Goal: Navigation & Orientation: Find specific page/section

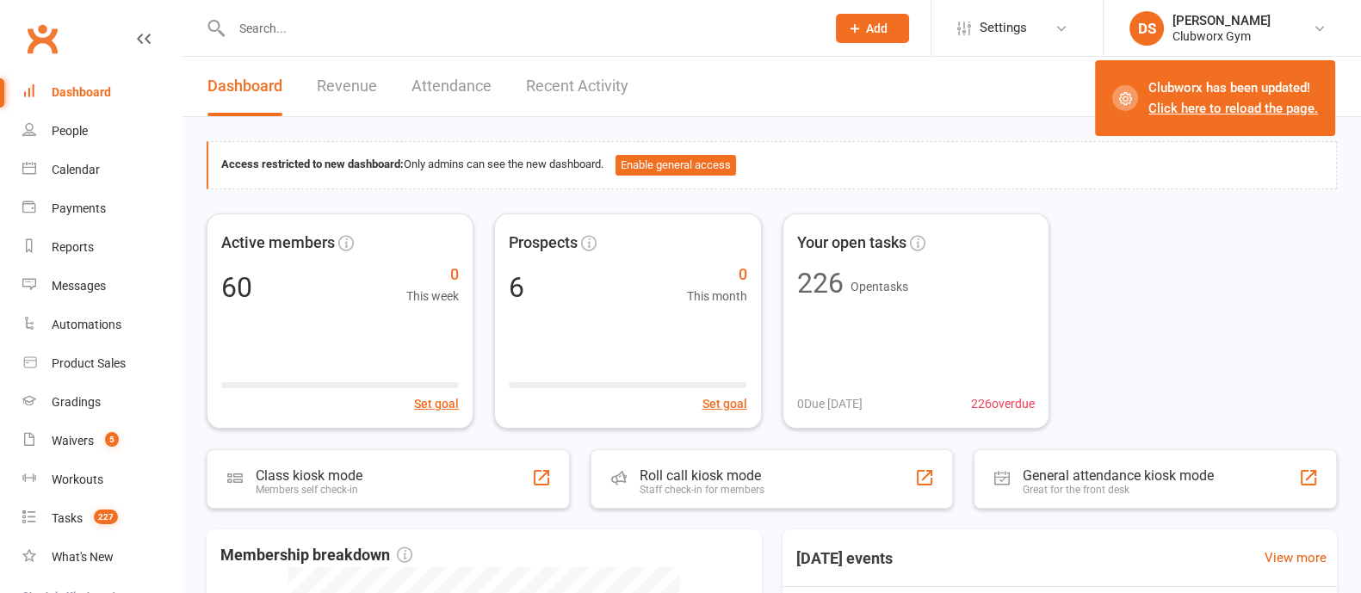
click at [88, 89] on div "Dashboard" at bounding box center [81, 92] width 59 height 14
click at [79, 196] on link "Payments" at bounding box center [101, 208] width 159 height 39
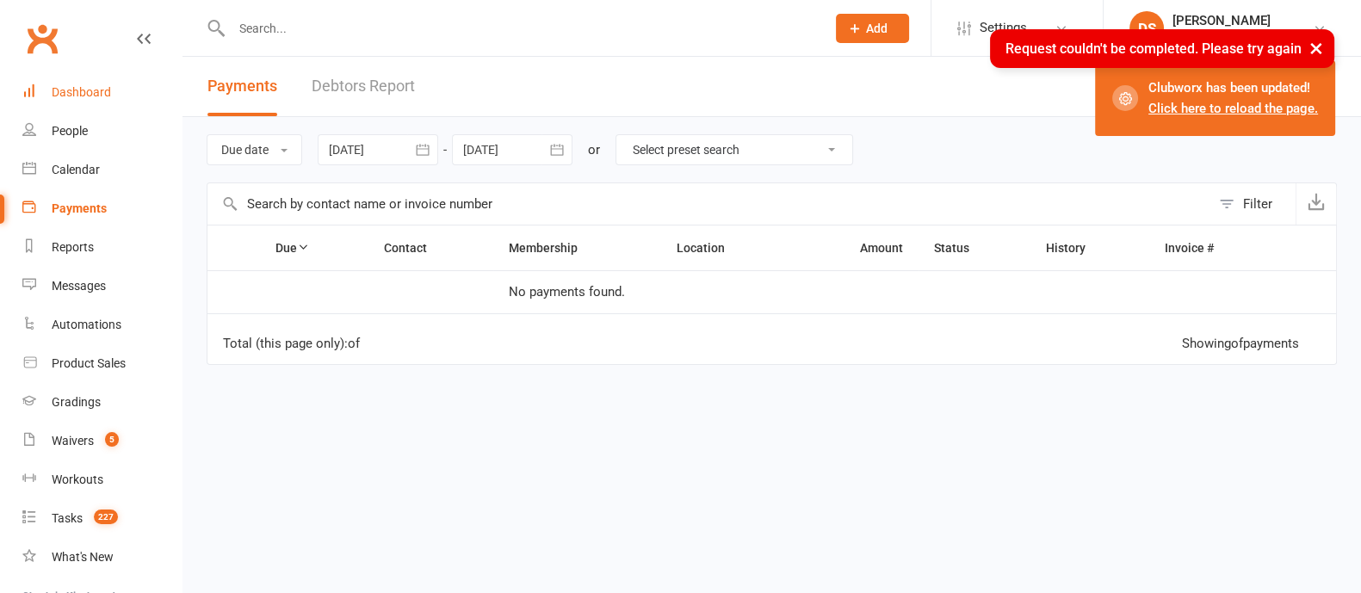
click at [93, 93] on div "Dashboard" at bounding box center [81, 92] width 59 height 14
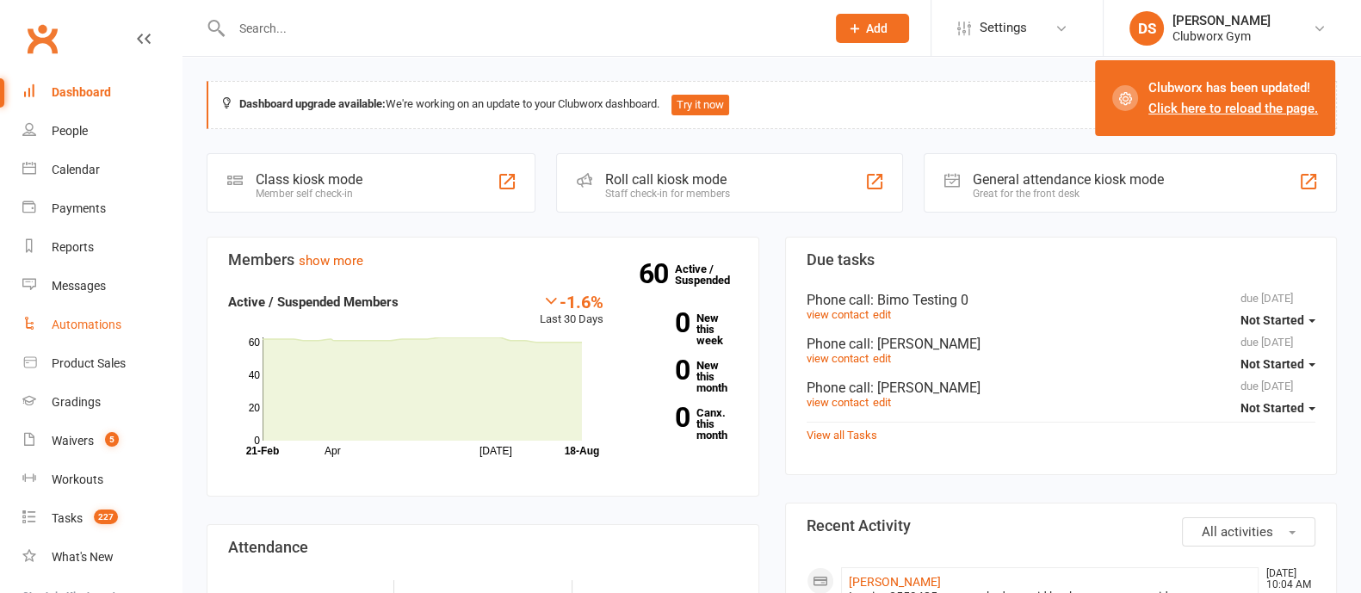
click at [92, 310] on link "Automations" at bounding box center [101, 325] width 159 height 39
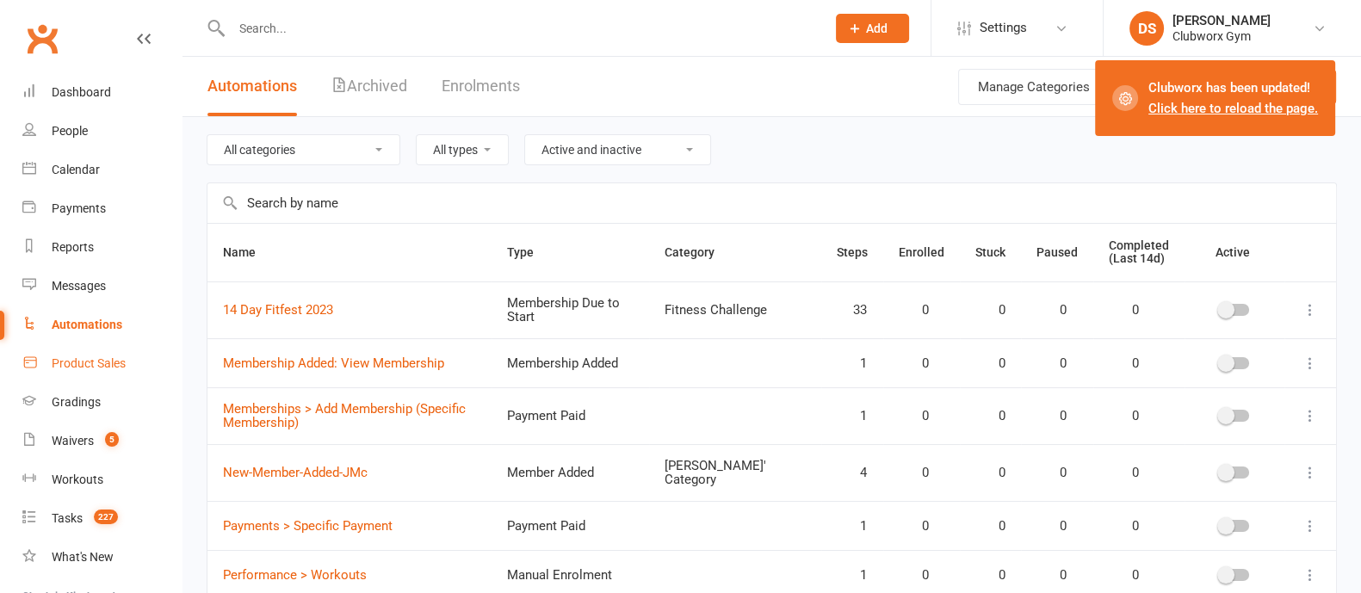
click at [96, 367] on div "Product Sales" at bounding box center [89, 363] width 74 height 14
